Goal: Complete application form

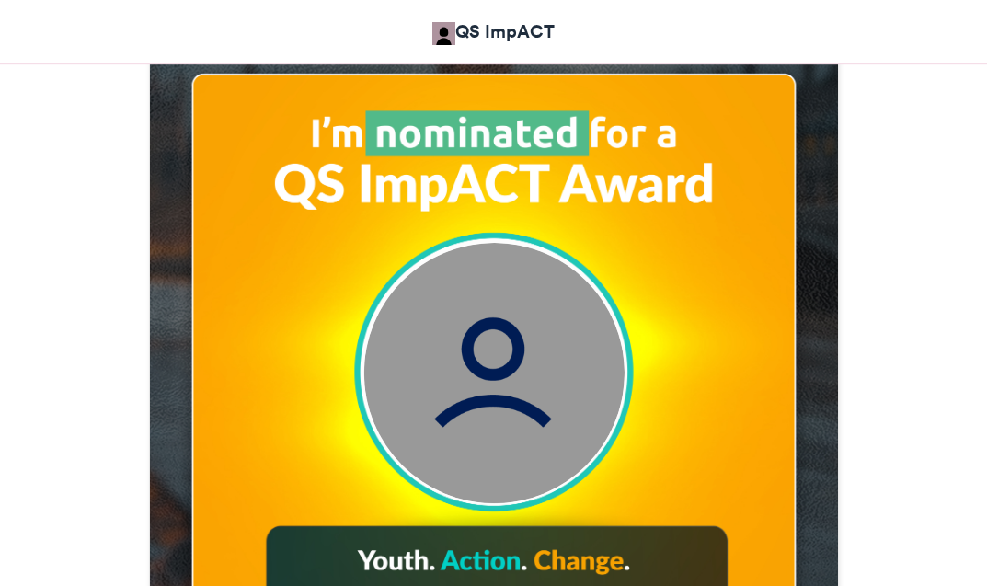
scroll to position [736, 0]
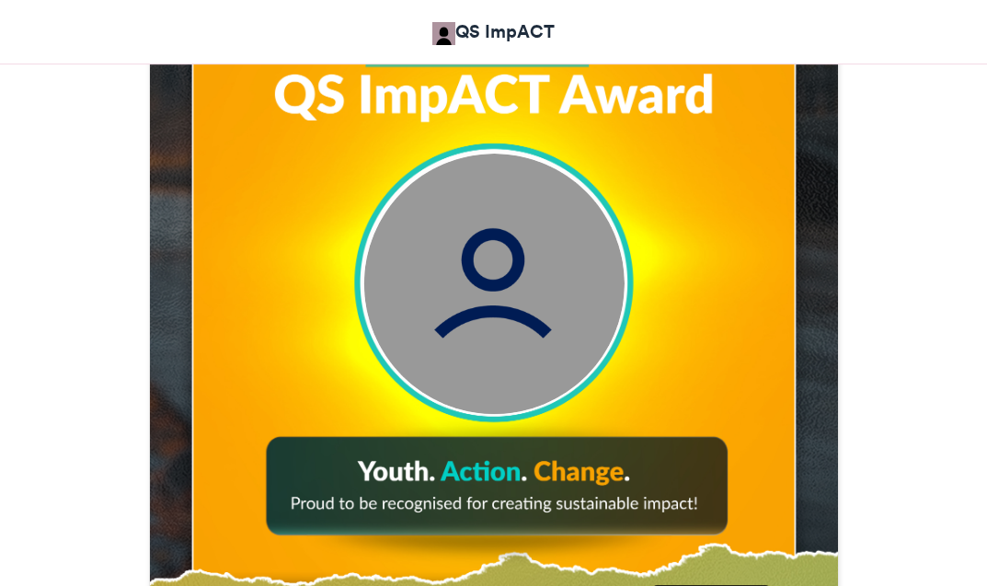
click at [503, 289] on img at bounding box center [493, 284] width 260 height 260
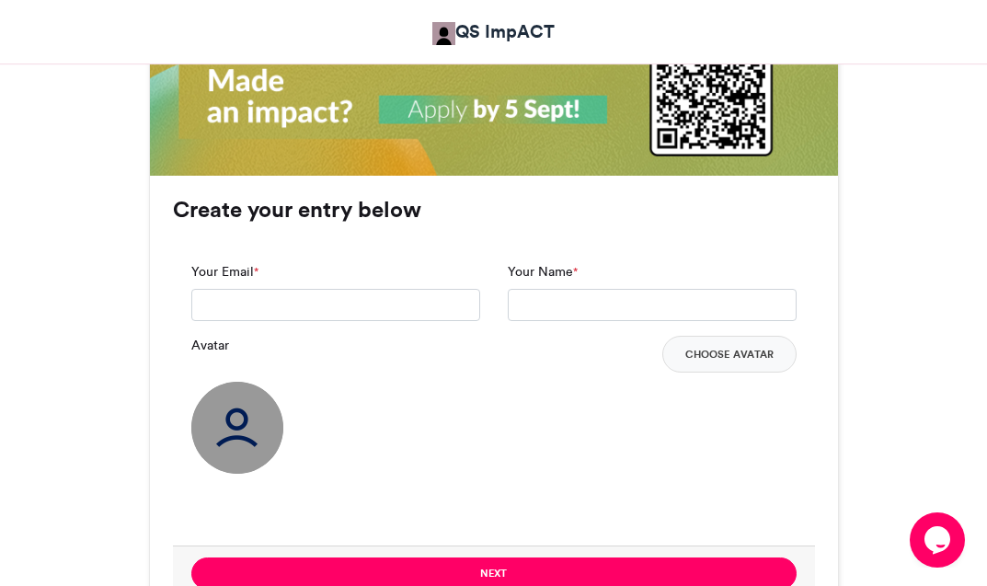
scroll to position [0, 0]
click at [406, 312] on input "Your Email *" at bounding box center [335, 305] width 289 height 33
type input "**********"
click at [568, 303] on input "Your Name *" at bounding box center [652, 305] width 289 height 33
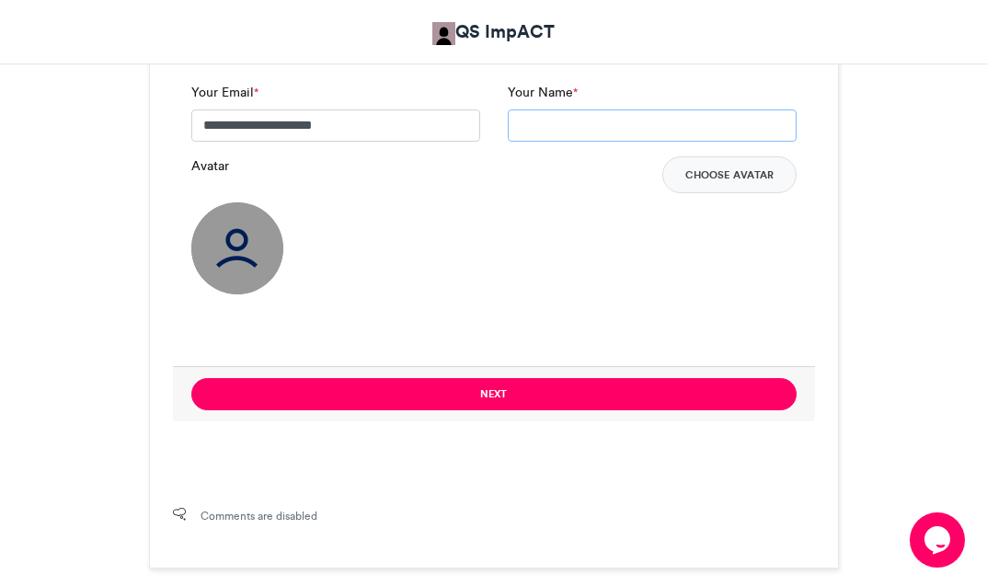
scroll to position [1466, 0]
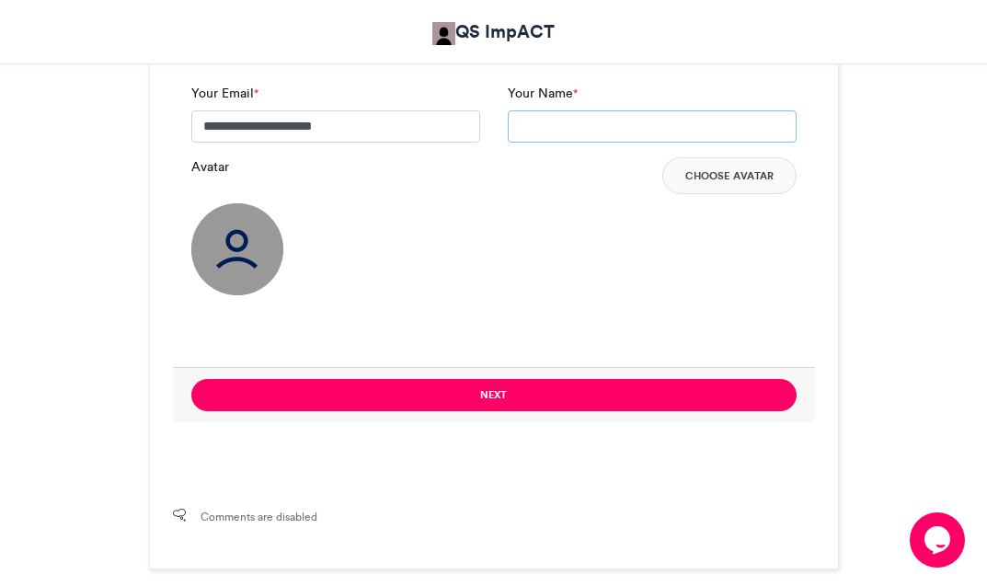
type input "*"
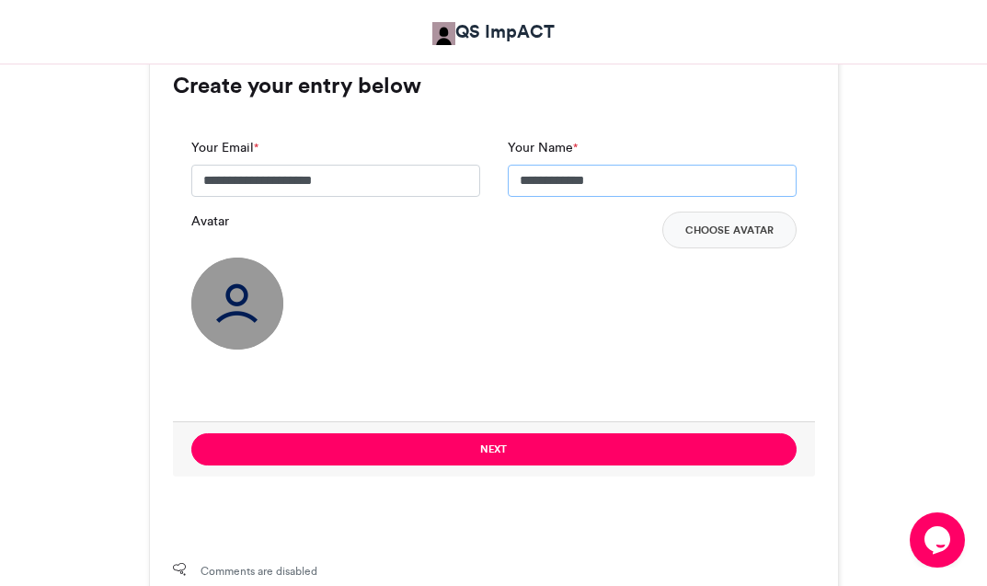
scroll to position [1374, 0]
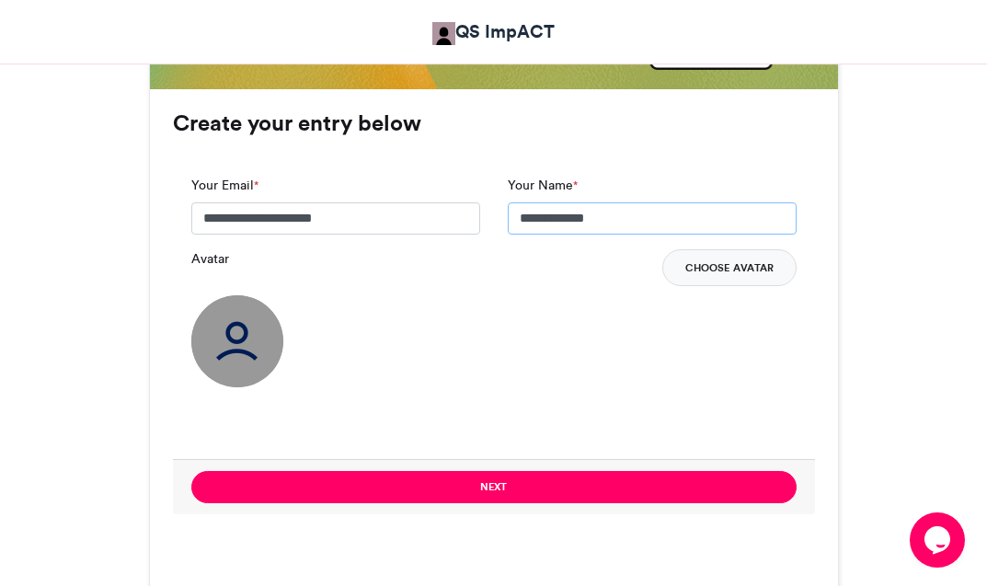
type input "**********"
click at [732, 268] on button "Choose Avatar" at bounding box center [729, 267] width 134 height 37
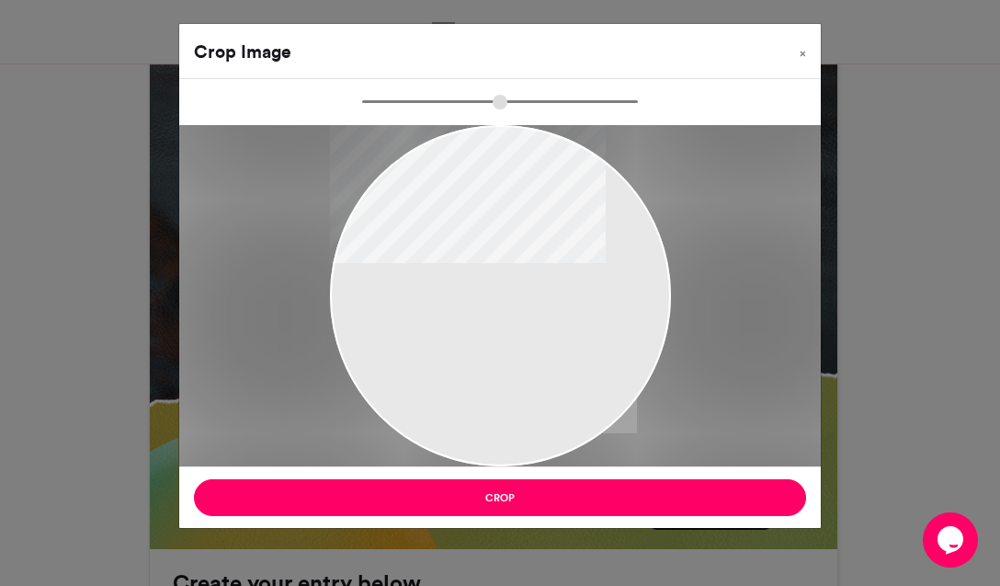
type input "******"
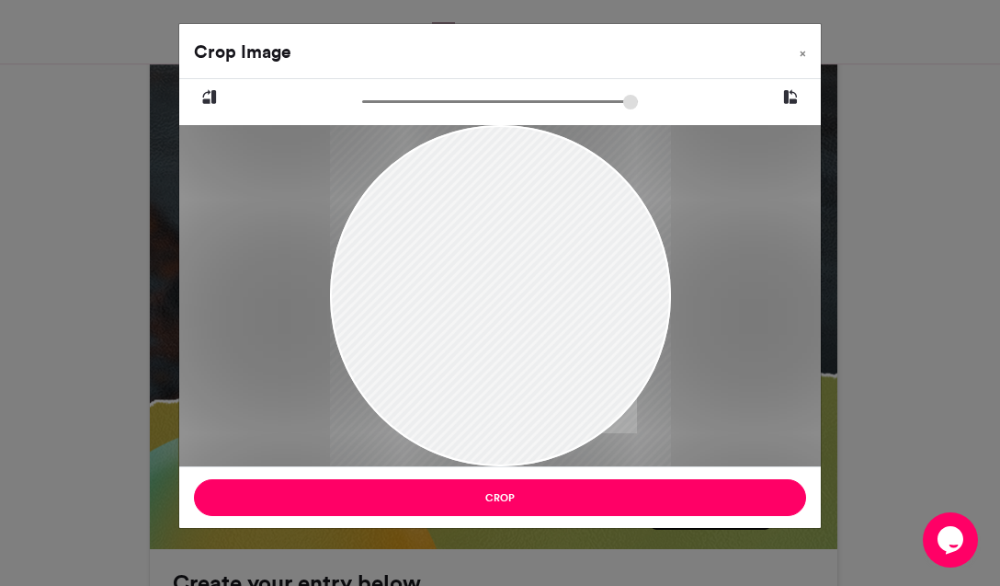
drag, startPoint x: 589, startPoint y: 54, endPoint x: 567, endPoint y: 19, distance: 41.3
click at [567, 19] on div "Crop Image × Crop" at bounding box center [500, 293] width 1000 height 586
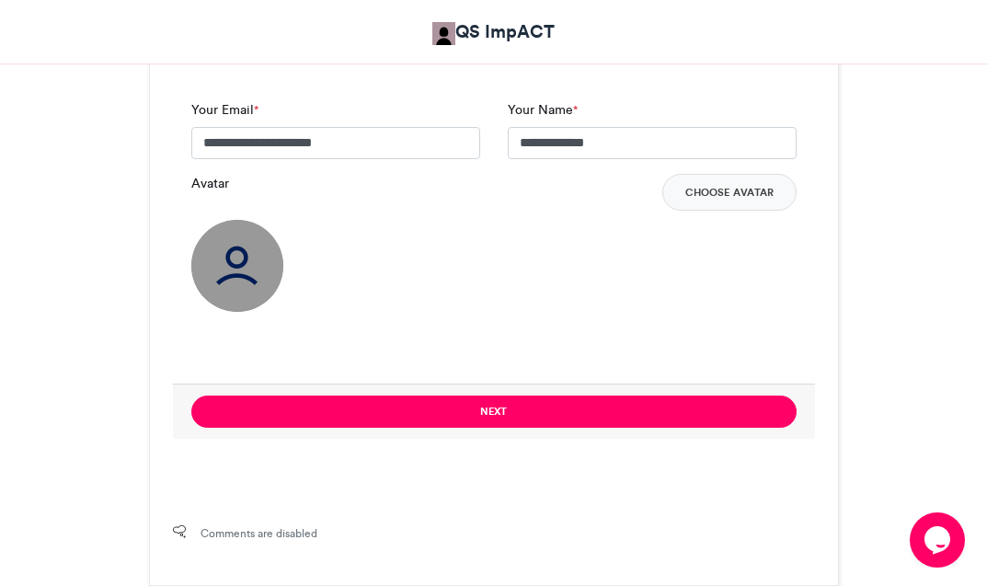
scroll to position [1466, 0]
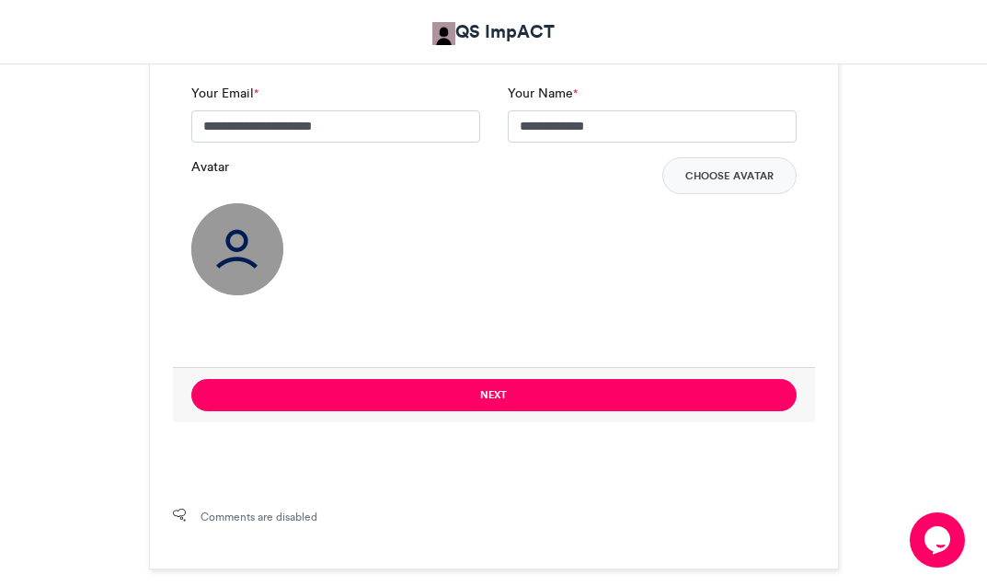
click at [244, 259] on img at bounding box center [237, 249] width 92 height 92
click at [702, 174] on button "Choose Avatar" at bounding box center [729, 175] width 134 height 37
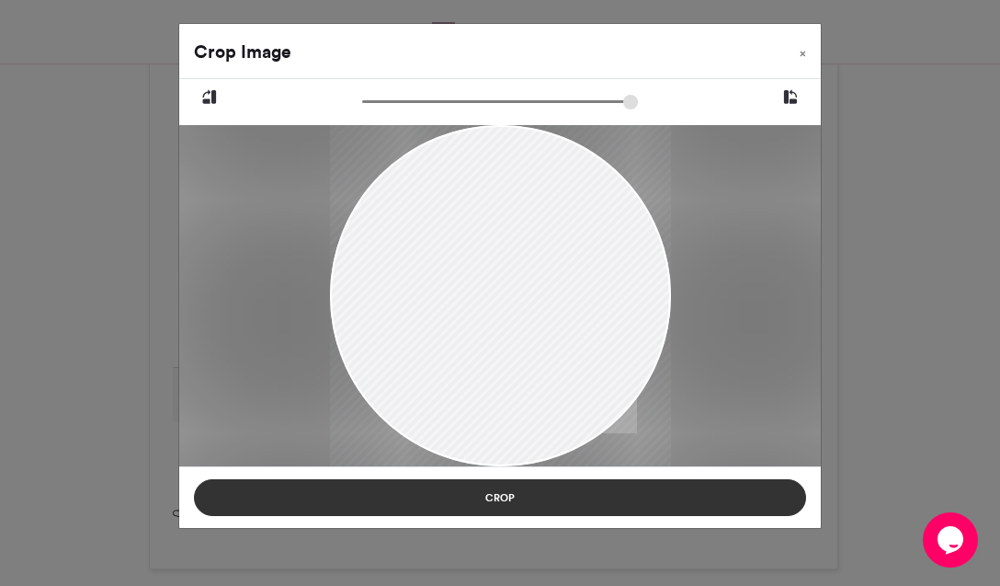
click at [465, 495] on button "Crop" at bounding box center [500, 497] width 612 height 37
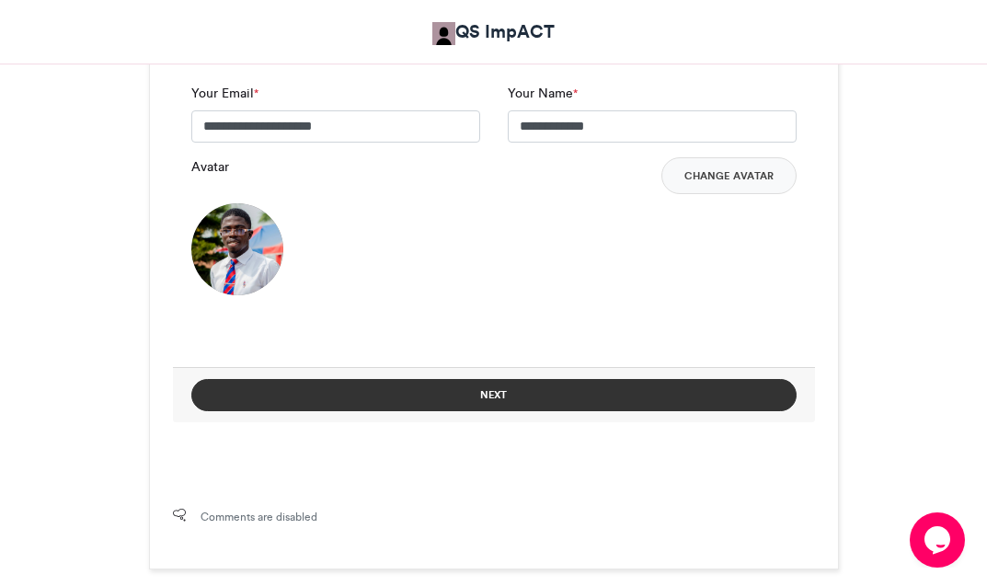
click at [525, 393] on button "Next" at bounding box center [493, 395] width 605 height 32
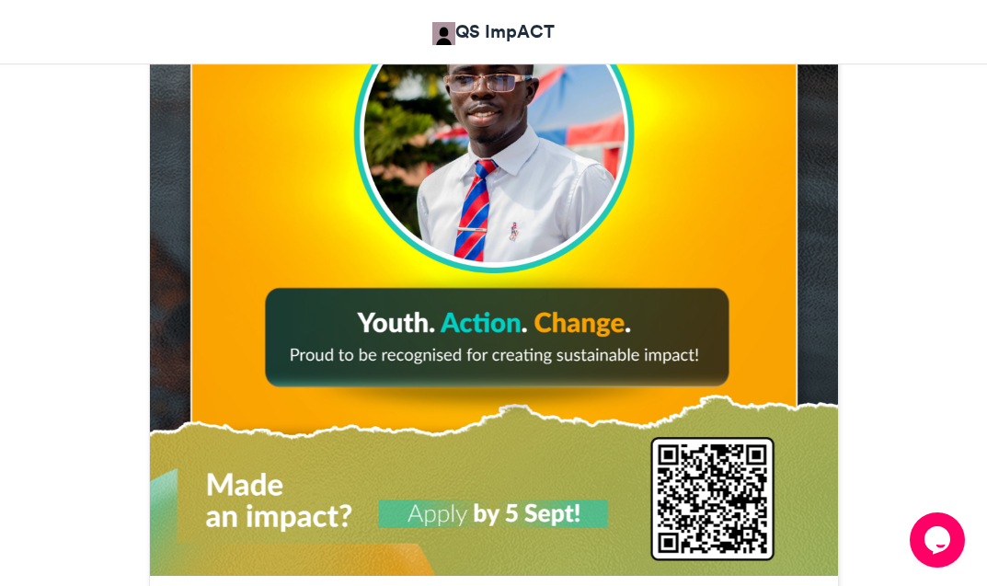
scroll to position [1003, 0]
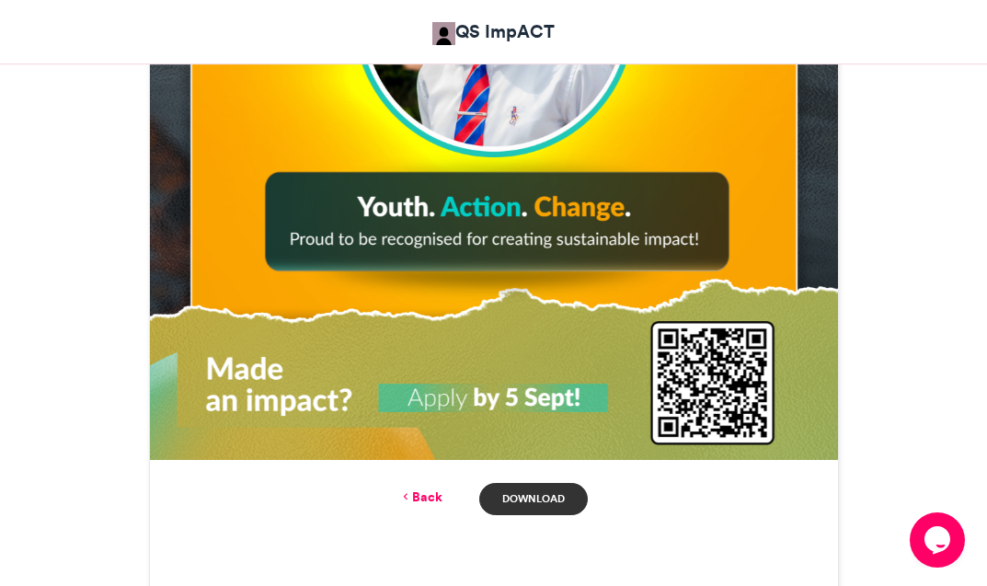
click at [521, 497] on link "Download" at bounding box center [533, 499] width 108 height 32
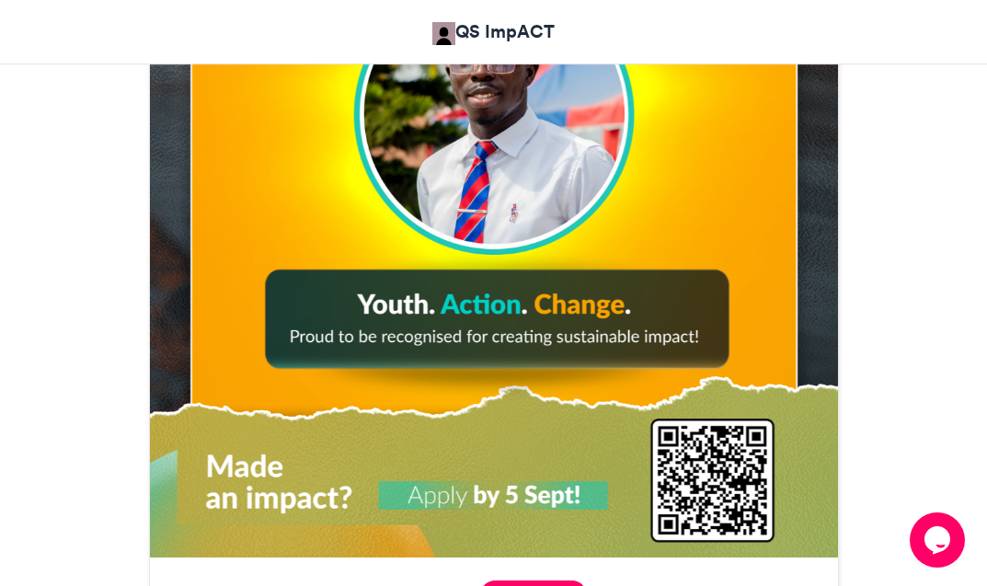
scroll to position [819, 0]
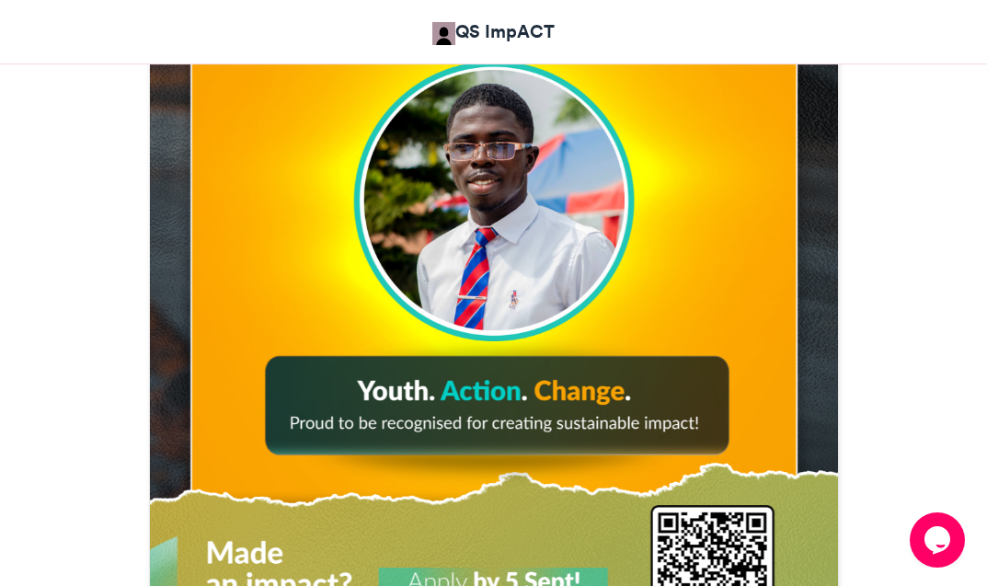
click at [724, 11] on div "QS ImpACT" at bounding box center [493, 31] width 855 height 45
